Goal: Task Accomplishment & Management: Manage account settings

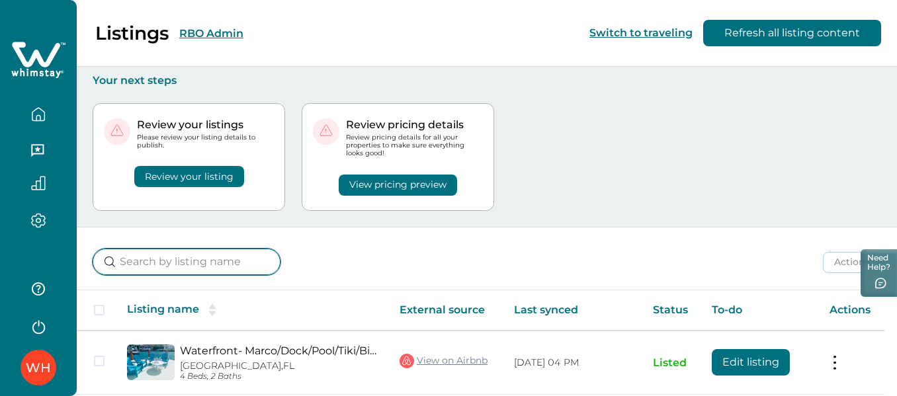
click at [194, 264] on input at bounding box center [187, 262] width 188 height 26
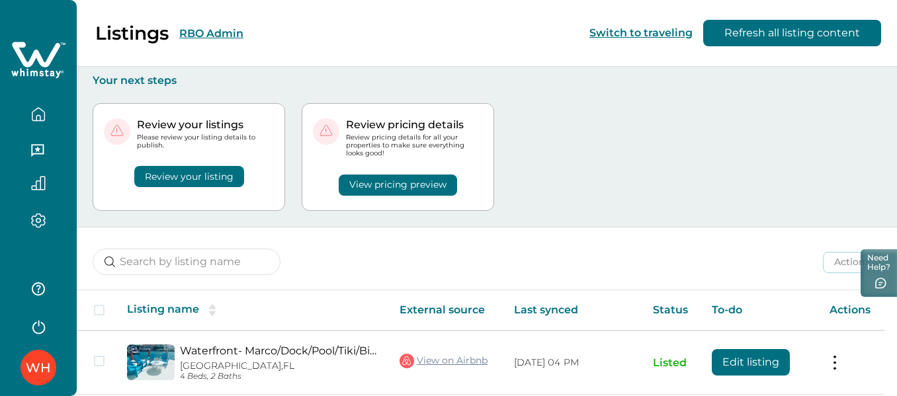
click at [206, 34] on button "RBO Admin" at bounding box center [211, 33] width 64 height 13
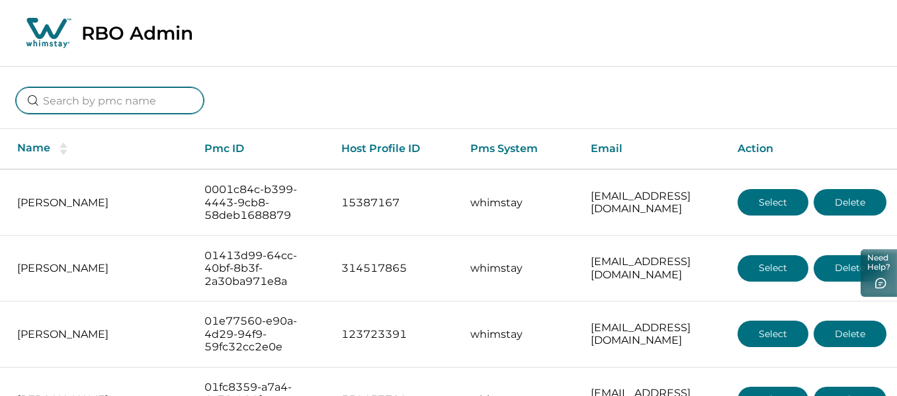
click at [106, 106] on input at bounding box center [110, 100] width 188 height 26
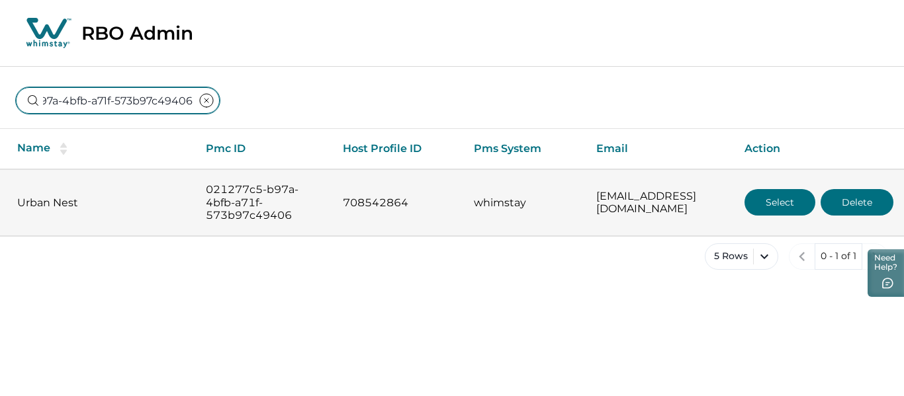
type input "021277c5-b97a-4bfb-a71f-573b97c49406"
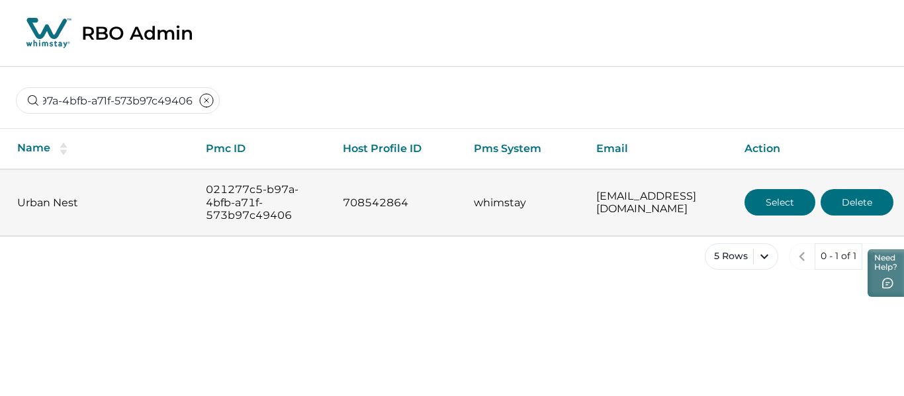
click at [754, 205] on button "Select" at bounding box center [779, 202] width 71 height 26
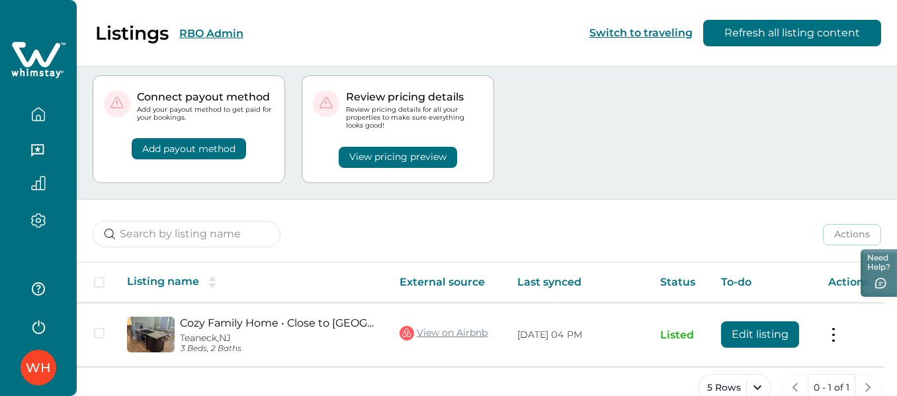
scroll to position [54, 0]
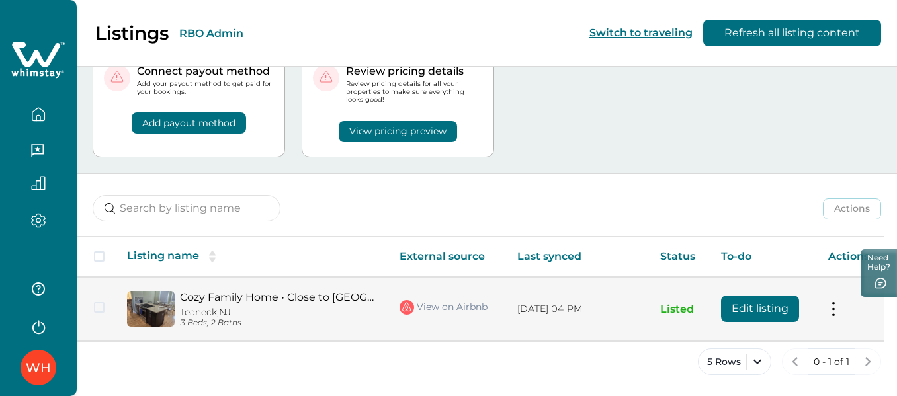
click at [253, 298] on link "Cozy Family Home • Close to [GEOGRAPHIC_DATA] • Free Parking" at bounding box center [279, 297] width 198 height 13
click at [759, 316] on button "Edit listing" at bounding box center [760, 309] width 78 height 26
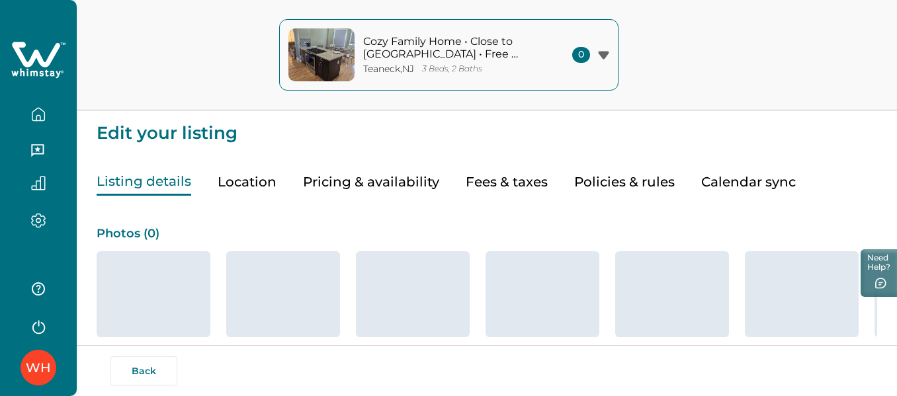
click at [392, 179] on button "Pricing & availability" at bounding box center [371, 182] width 136 height 27
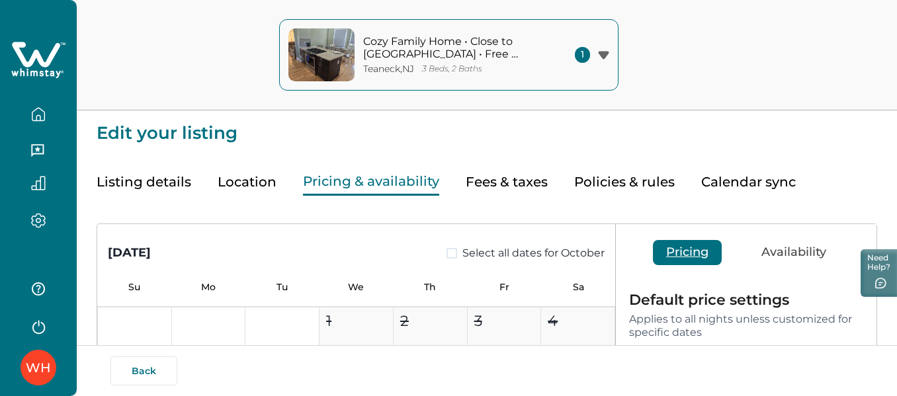
type input "15"
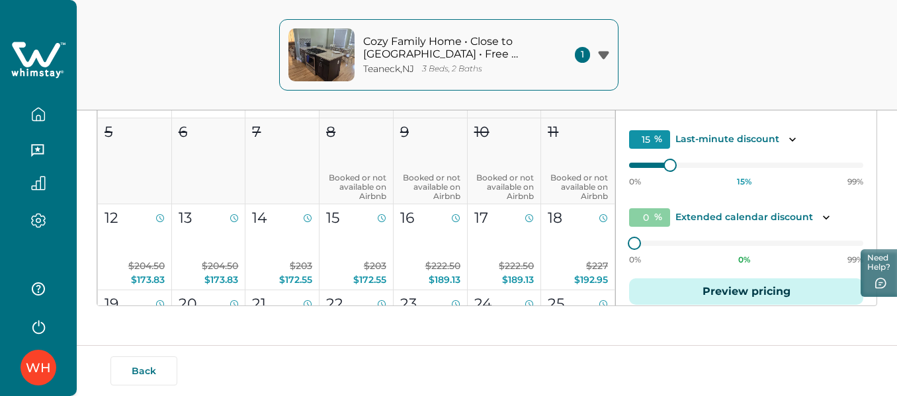
scroll to position [81, 0]
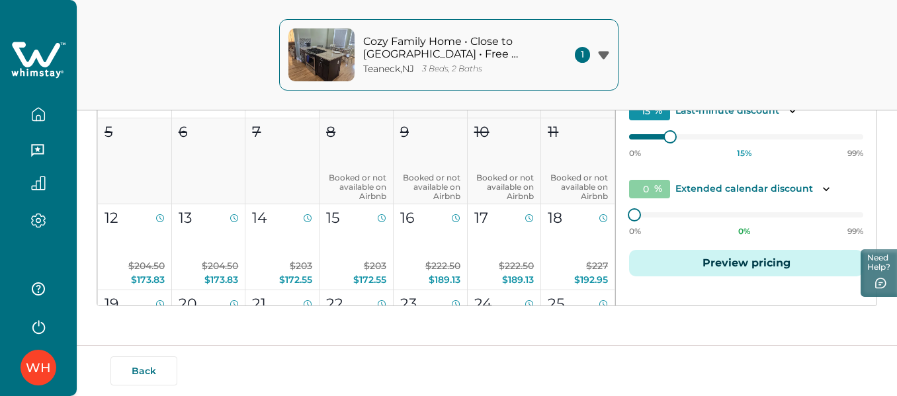
click at [736, 265] on button "Preview pricing" at bounding box center [746, 263] width 234 height 26
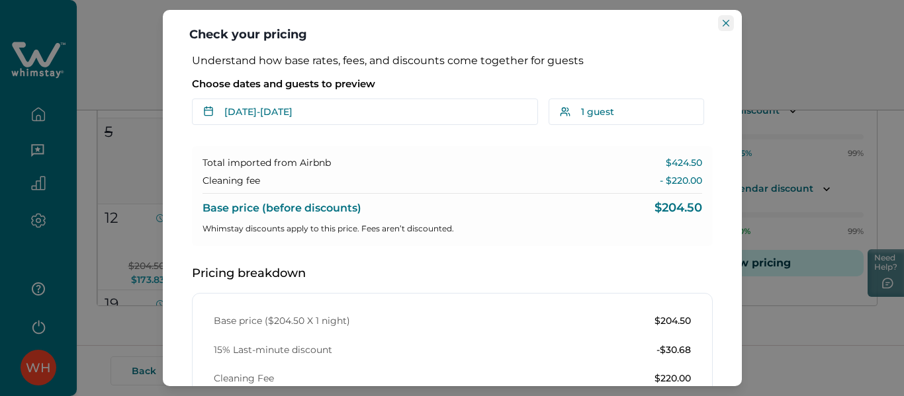
click at [724, 26] on icon "Close" at bounding box center [725, 23] width 7 height 7
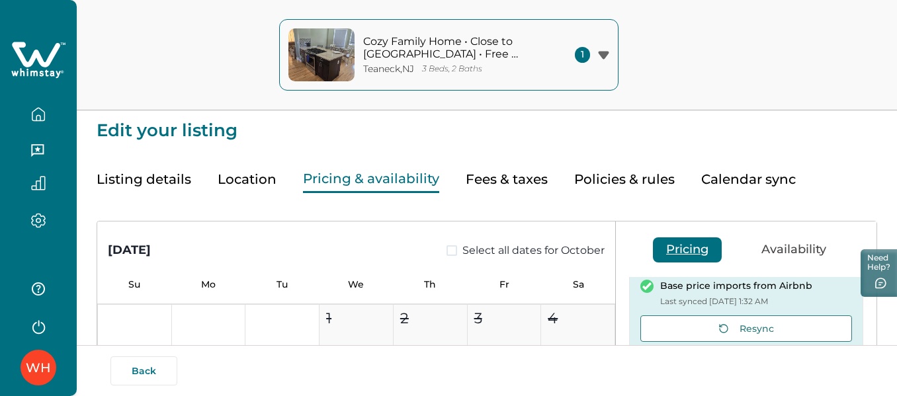
scroll to position [0, 0]
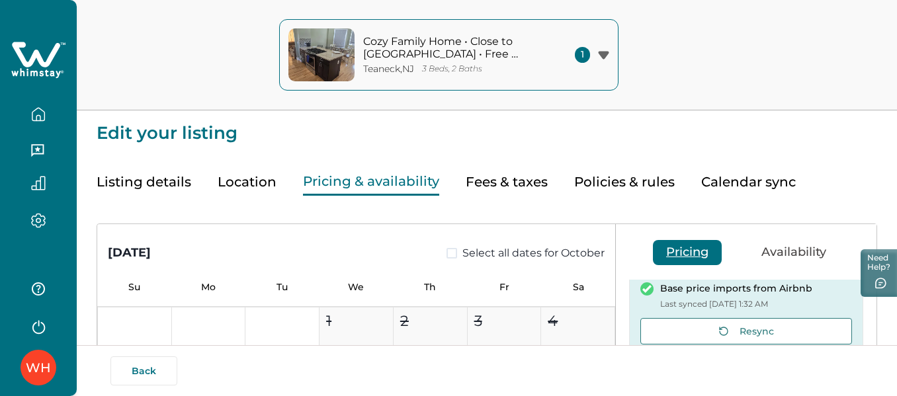
click at [131, 175] on button "Listing details" at bounding box center [144, 182] width 95 height 27
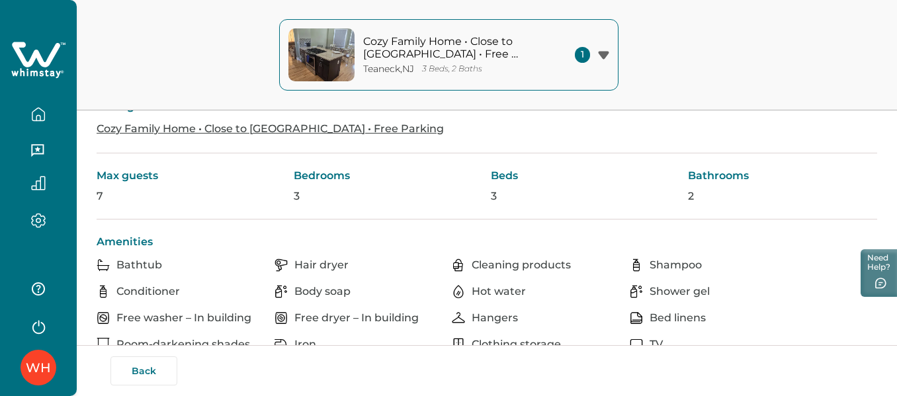
scroll to position [331, 0]
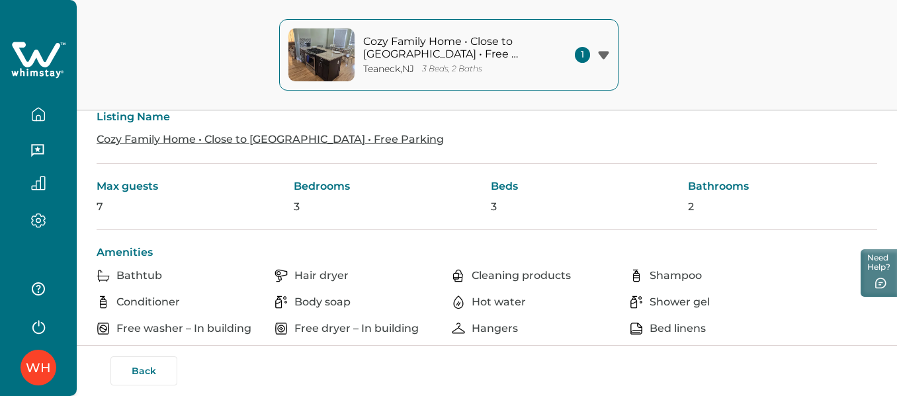
drag, startPoint x: 45, startPoint y: 113, endPoint x: 208, endPoint y: 99, distance: 164.0
click at [44, 112] on icon "button" at bounding box center [38, 114] width 12 height 13
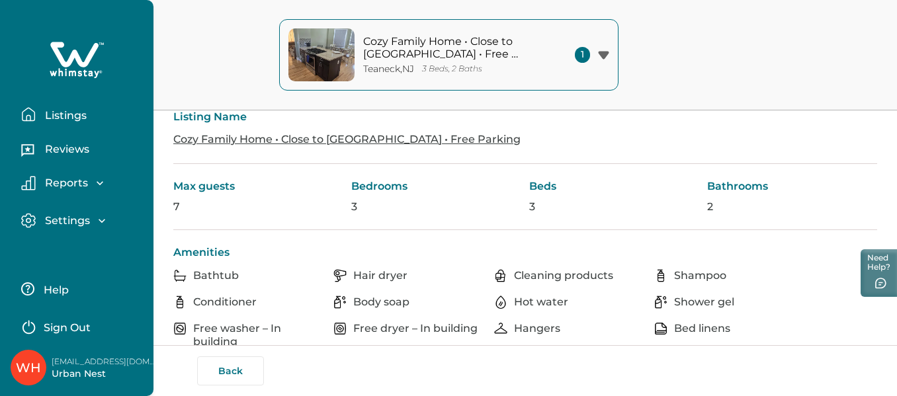
click at [44, 114] on p "Listings" at bounding box center [64, 115] width 46 height 13
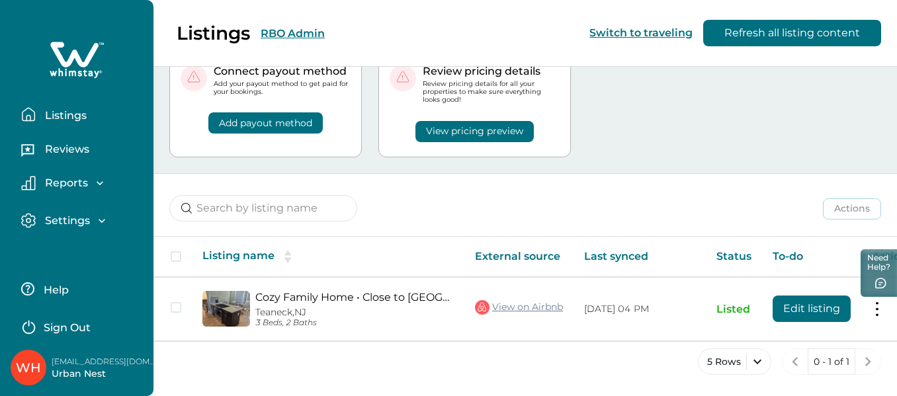
scroll to position [57, 0]
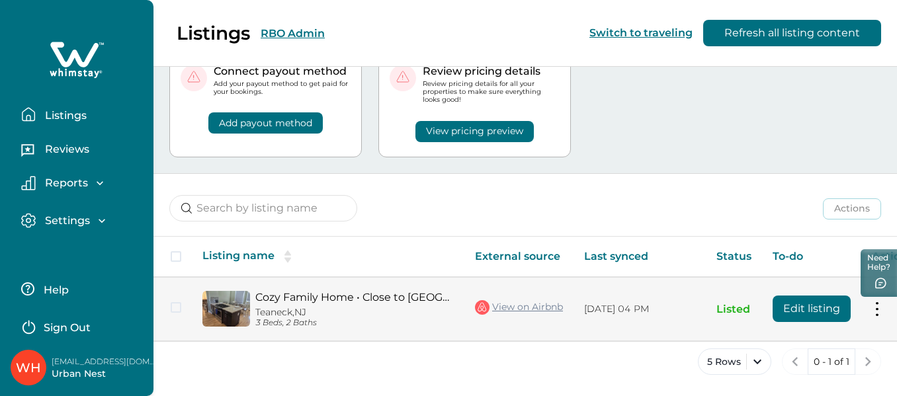
click at [525, 301] on link "View on Airbnb" at bounding box center [519, 307] width 88 height 17
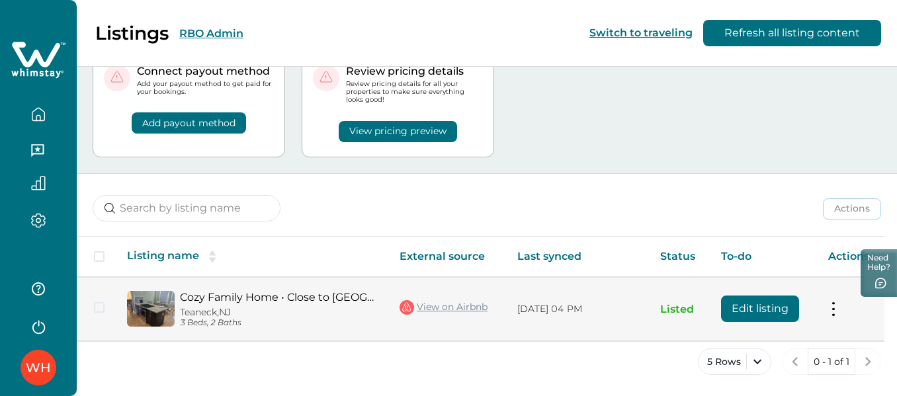
click at [749, 305] on button "Edit listing" at bounding box center [760, 309] width 78 height 26
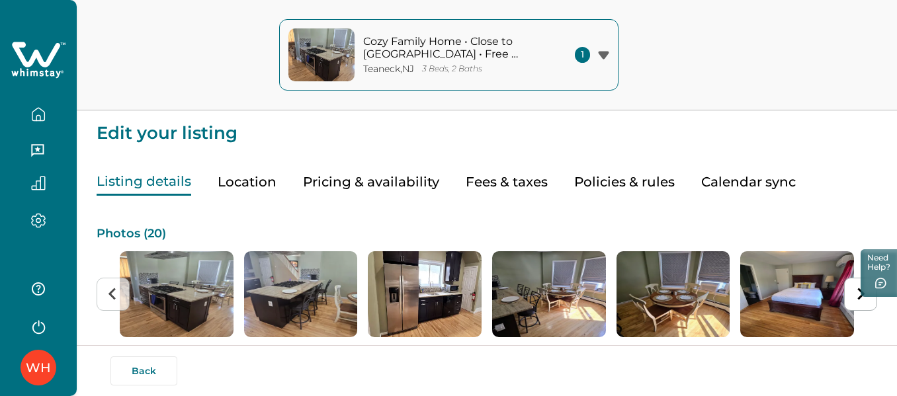
click at [390, 188] on button "Pricing & availability" at bounding box center [371, 182] width 136 height 27
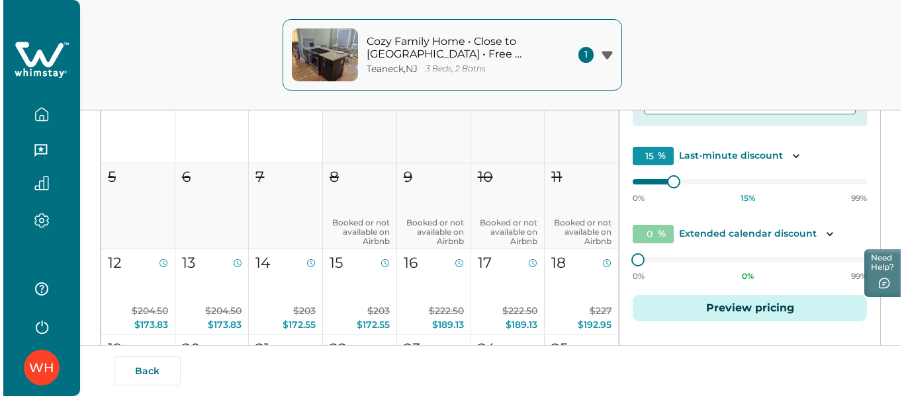
scroll to position [265, 0]
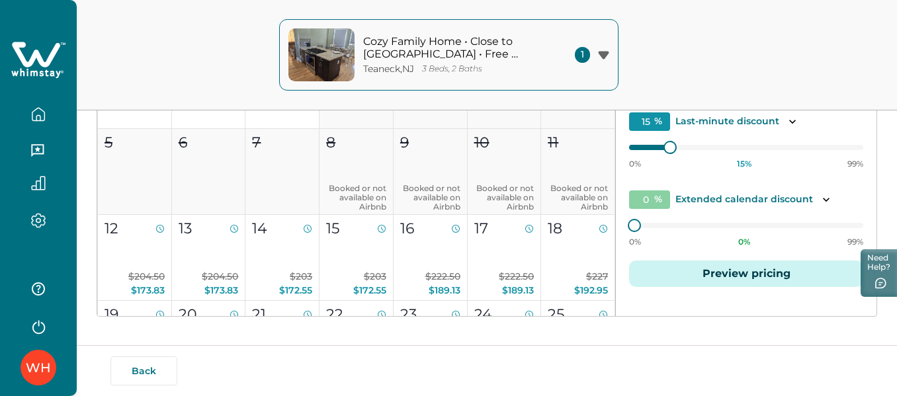
click at [736, 269] on button "Preview pricing" at bounding box center [746, 274] width 234 height 26
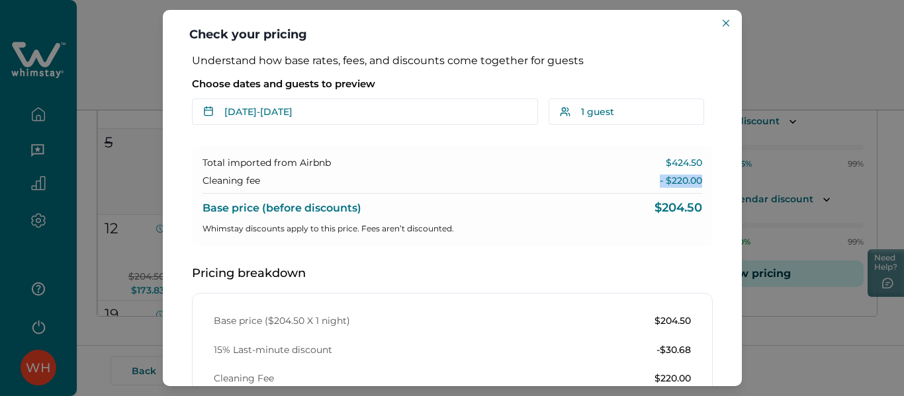
drag, startPoint x: 653, startPoint y: 179, endPoint x: 694, endPoint y: 176, distance: 41.1
click at [694, 176] on p "- $220.00" at bounding box center [680, 181] width 42 height 13
click at [696, 198] on div "Total imported from Airbnb $424.50 Cleaning fee - $220.00 Base price (before di…" at bounding box center [452, 196] width 521 height 100
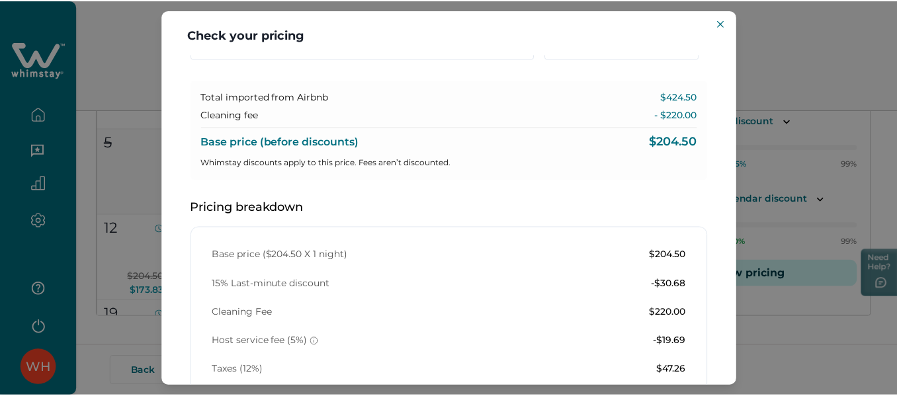
scroll to position [0, 0]
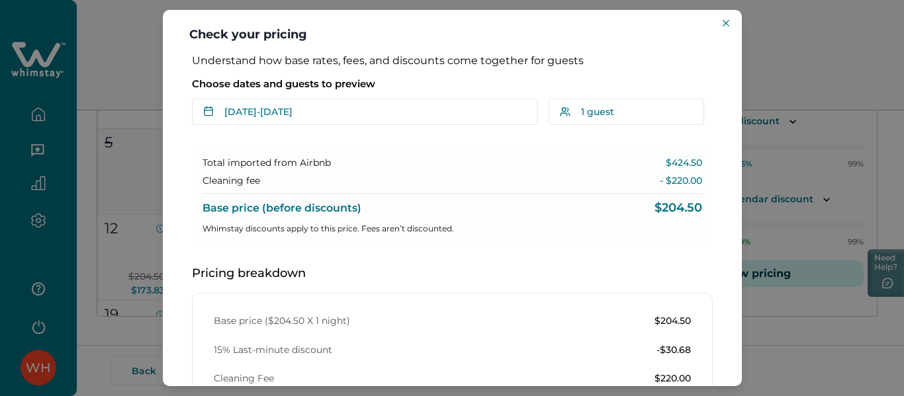
click at [786, 70] on div "Check your pricing Understand how base rates, fees, and discounts come together…" at bounding box center [452, 198] width 904 height 396
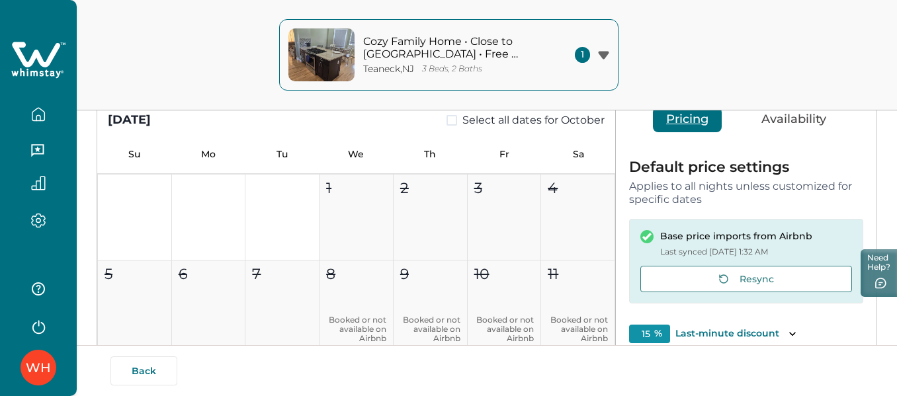
scroll to position [132, 0]
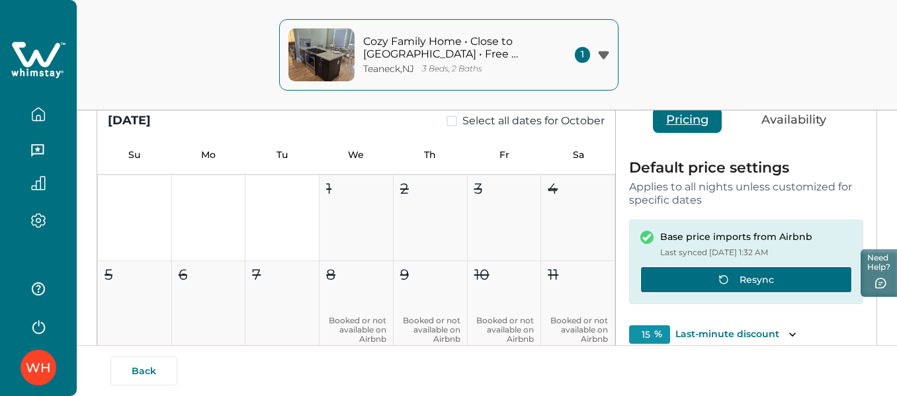
click at [766, 276] on button "Resync" at bounding box center [746, 280] width 212 height 26
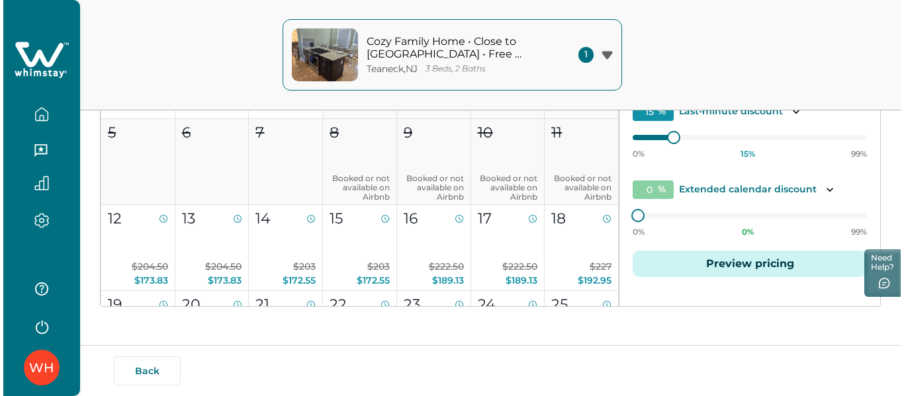
scroll to position [275, 0]
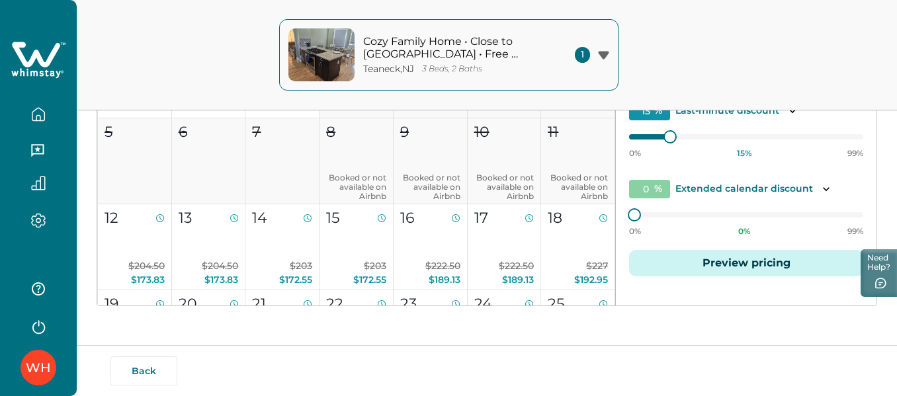
click at [751, 272] on button "Preview pricing" at bounding box center [746, 263] width 234 height 26
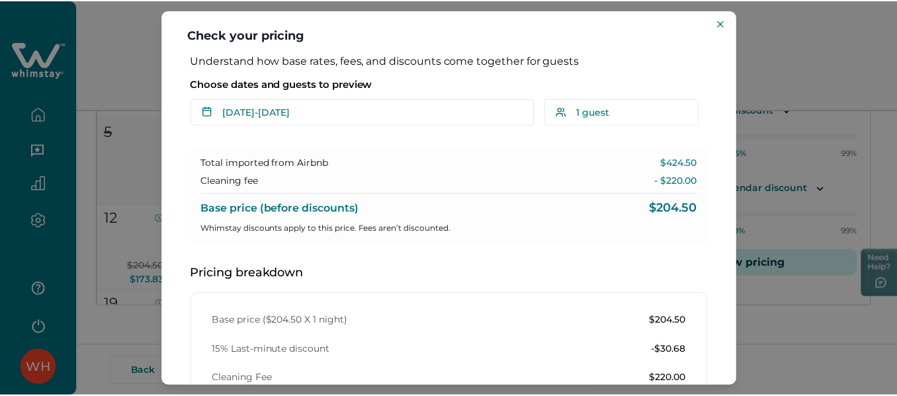
scroll to position [81, 0]
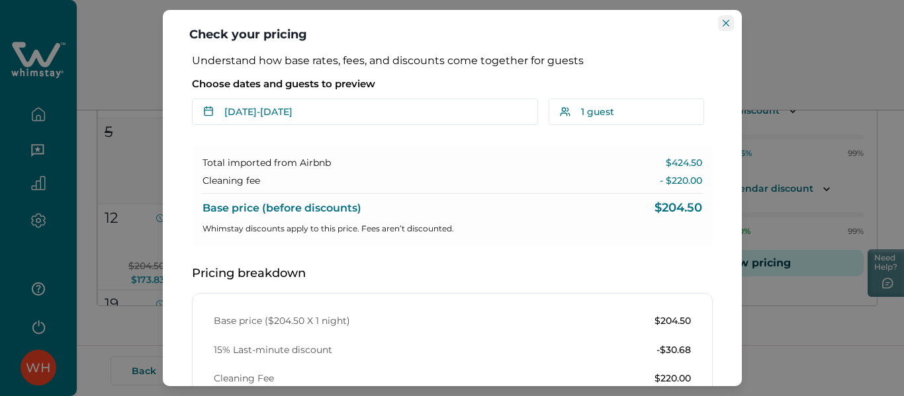
click at [726, 26] on icon "Close" at bounding box center [725, 23] width 7 height 7
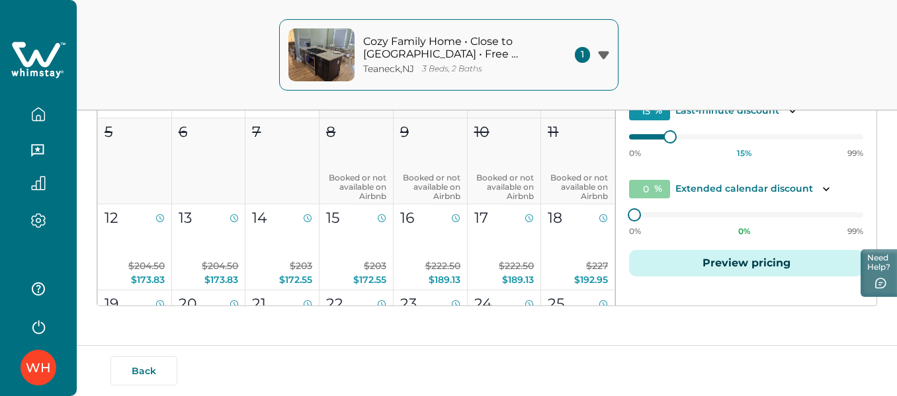
click at [29, 55] on icon at bounding box center [38, 60] width 54 height 40
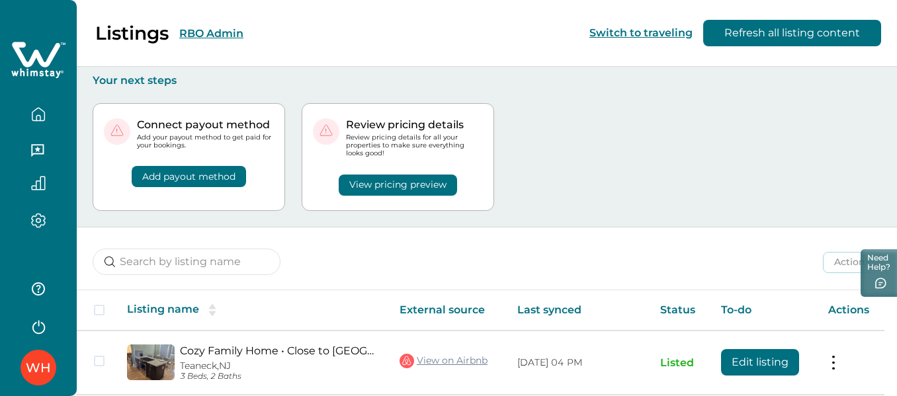
click at [198, 36] on button "RBO Admin" at bounding box center [211, 33] width 64 height 13
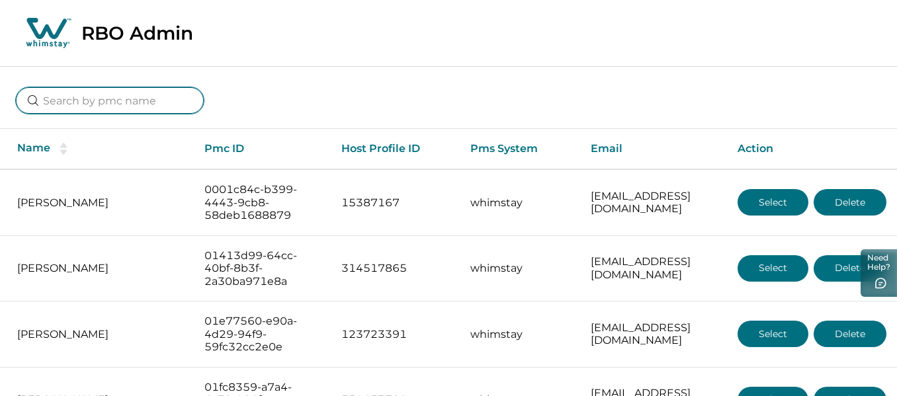
click at [112, 99] on input at bounding box center [110, 100] width 188 height 26
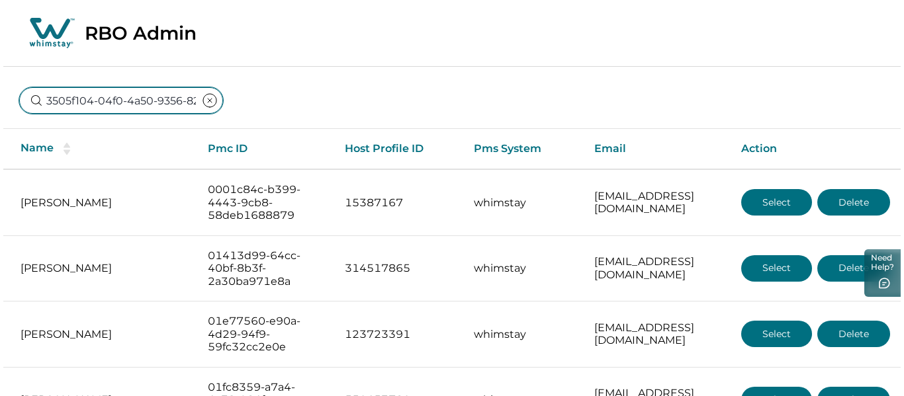
scroll to position [0, 79]
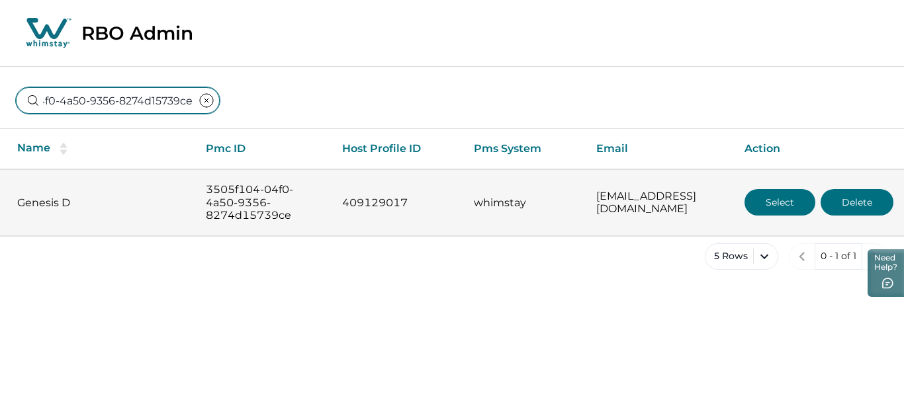
type input "3505f104-04f0-4a50-9356-8274d15739ce"
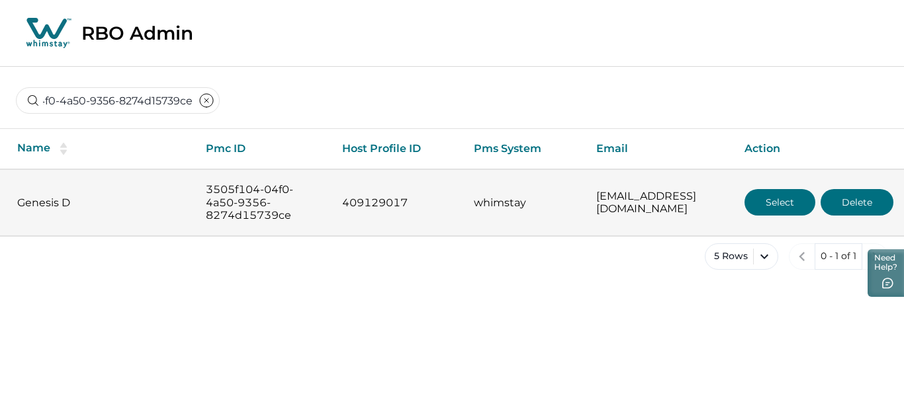
click at [203, 201] on td "3505f104-04f0-4a50-9356-8274d15739ce" at bounding box center [263, 202] width 137 height 66
click at [786, 205] on button "Select" at bounding box center [779, 202] width 71 height 26
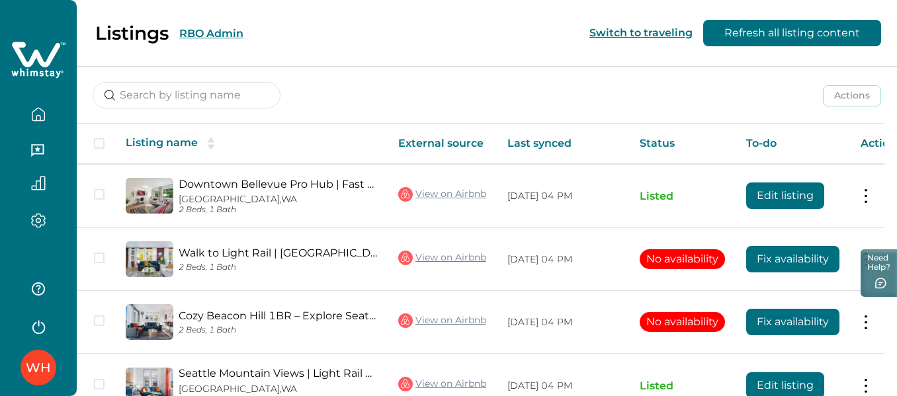
scroll to position [198, 0]
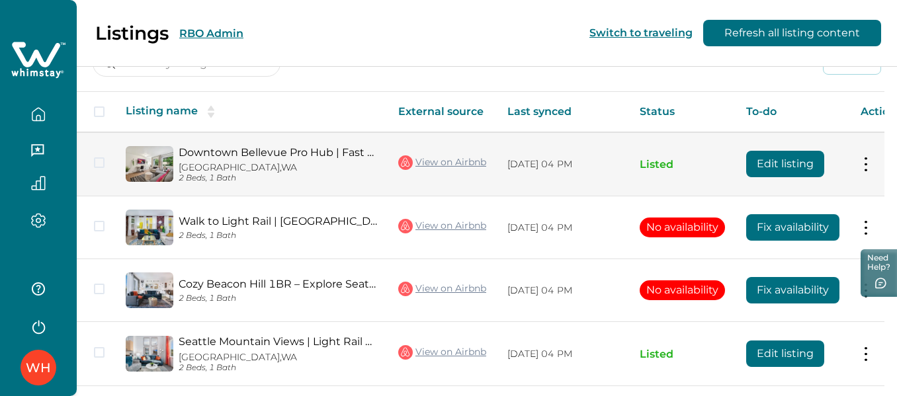
click at [437, 159] on link "View on Airbnb" at bounding box center [442, 162] width 88 height 17
click at [772, 163] on button "Edit listing" at bounding box center [785, 164] width 78 height 26
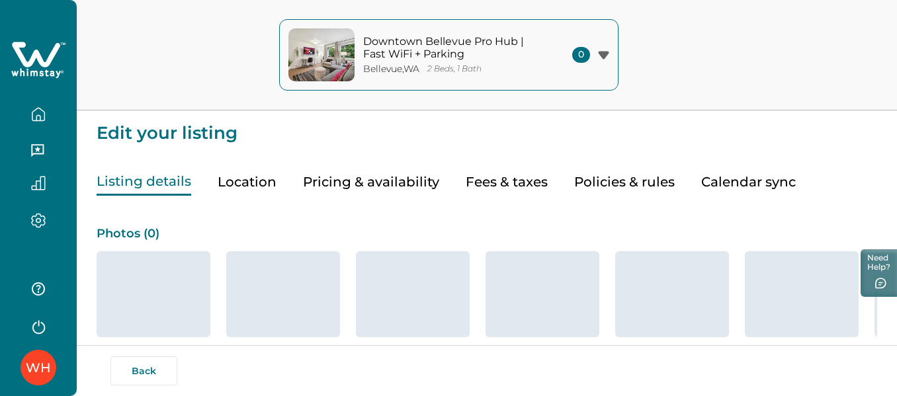
type input "20"
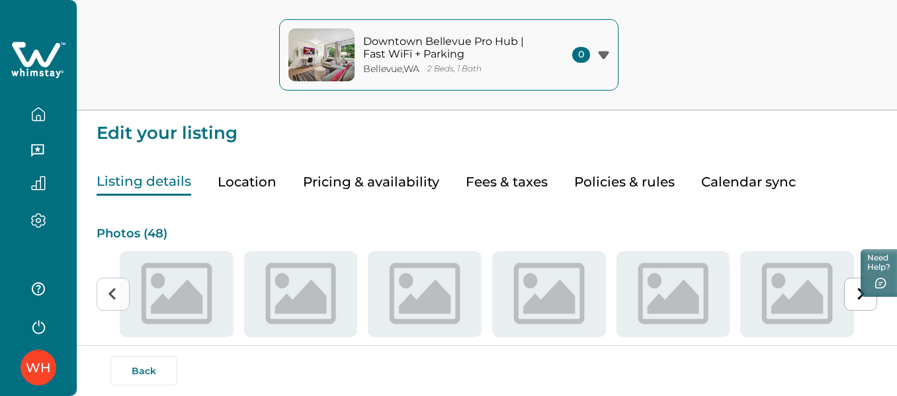
click at [370, 182] on button "Pricing & availability" at bounding box center [371, 182] width 136 height 27
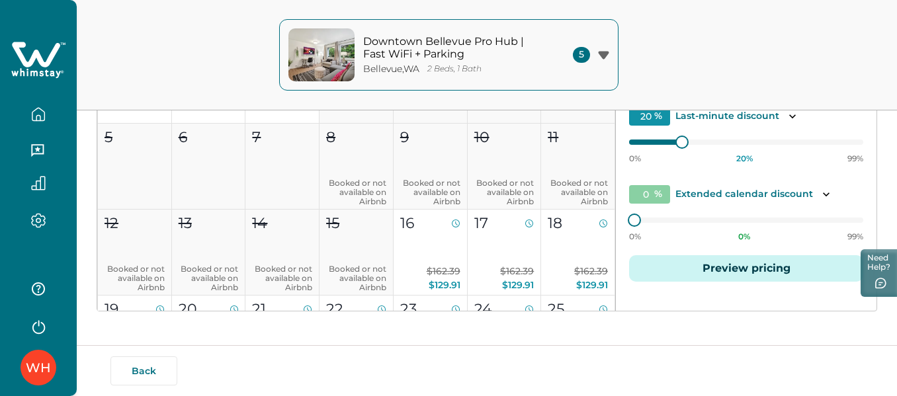
scroll to position [275, 0]
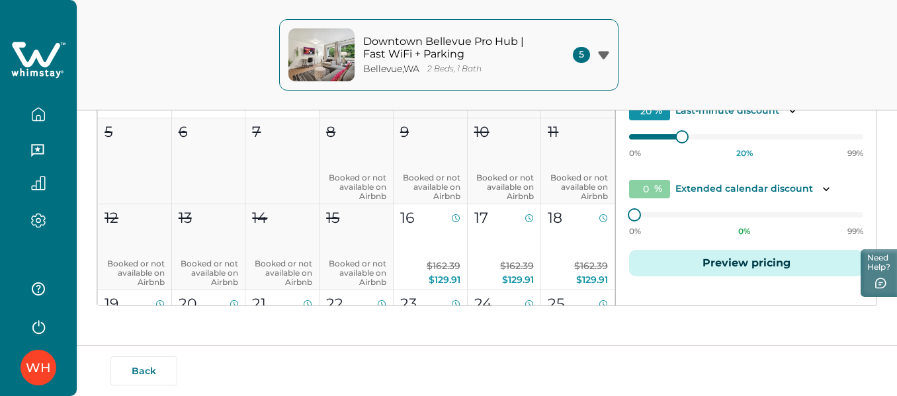
click at [734, 267] on button "Preview pricing" at bounding box center [746, 263] width 234 height 26
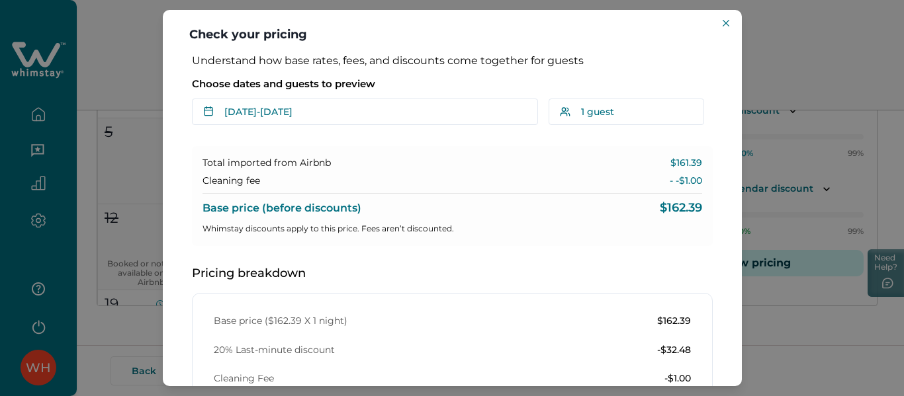
click at [788, 75] on div "Check your pricing Understand how base rates, fees, and discounts come together…" at bounding box center [452, 198] width 904 height 396
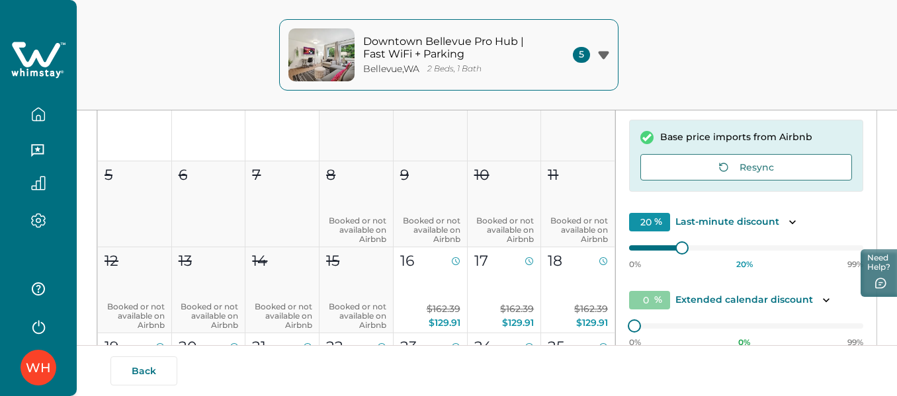
scroll to position [209, 0]
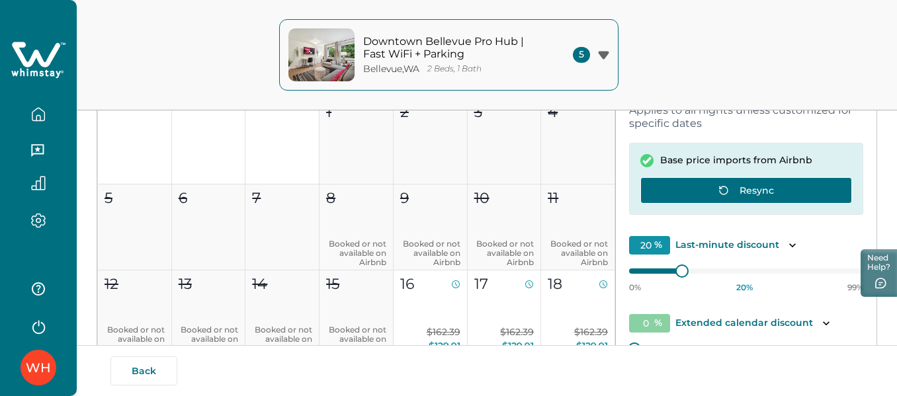
click at [771, 190] on button "Resync" at bounding box center [746, 190] width 212 height 26
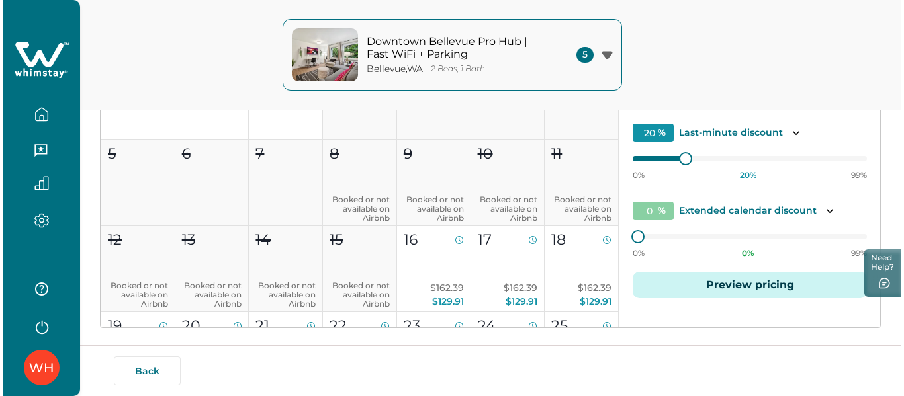
scroll to position [275, 0]
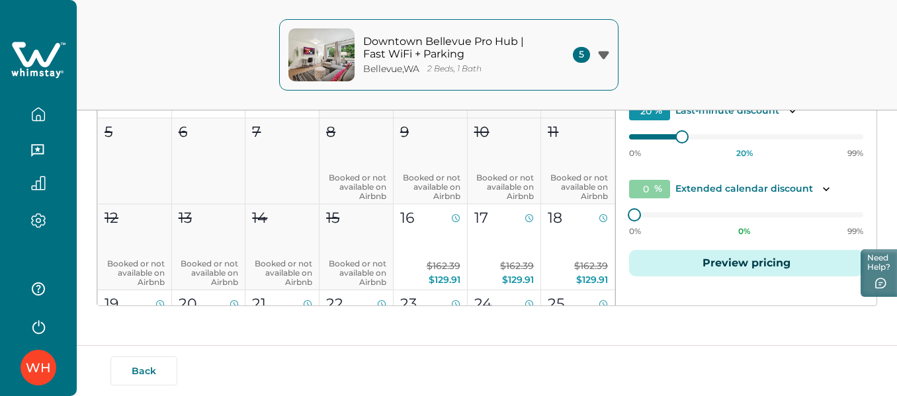
click at [745, 268] on button "Preview pricing" at bounding box center [746, 263] width 234 height 26
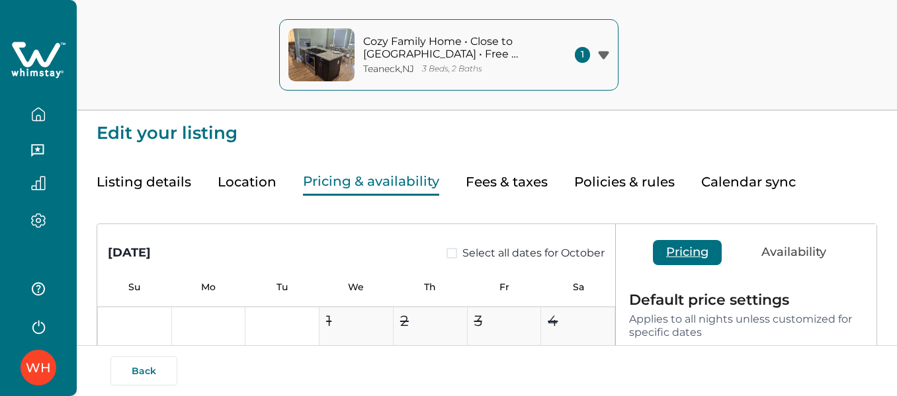
type input "15"
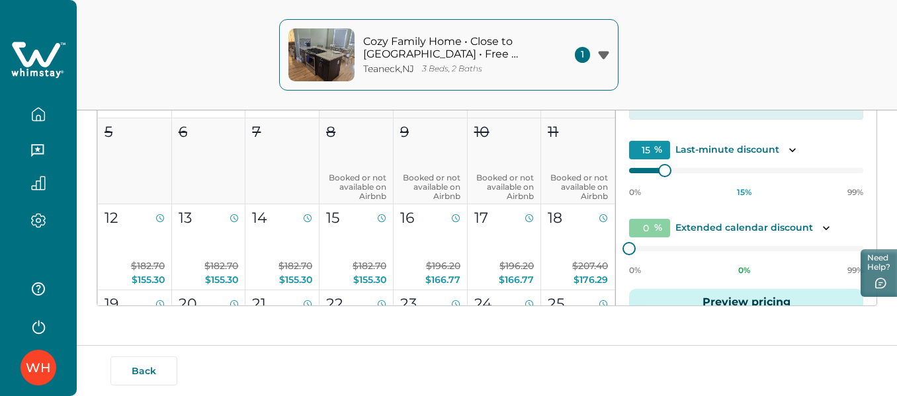
scroll to position [81, 0]
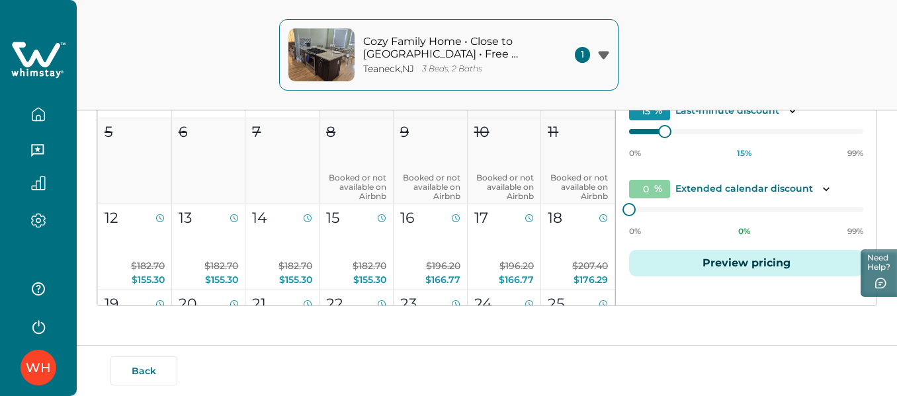
click at [730, 261] on button "Preview pricing" at bounding box center [746, 263] width 234 height 26
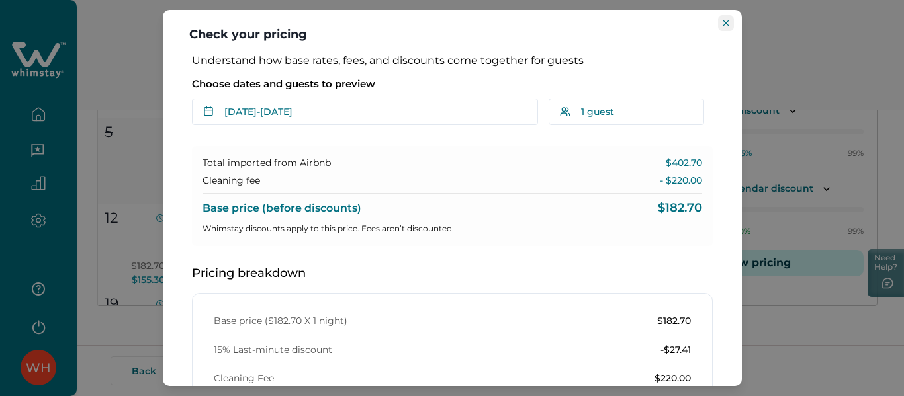
click at [722, 19] on button "Close" at bounding box center [726, 23] width 16 height 16
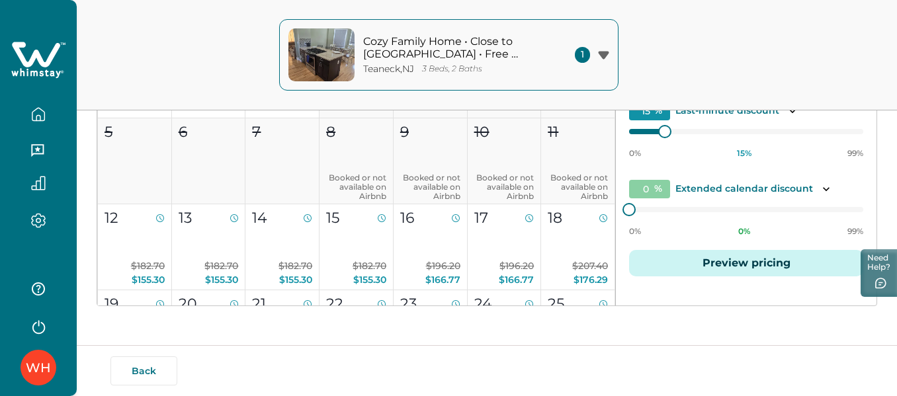
click at [684, 69] on div "Cozy Family Home • Close to [GEOGRAPHIC_DATA] • Free Parking [GEOGRAPHIC_DATA] …" at bounding box center [448, 55] width 897 height 110
